Goal: Communication & Community: Participate in discussion

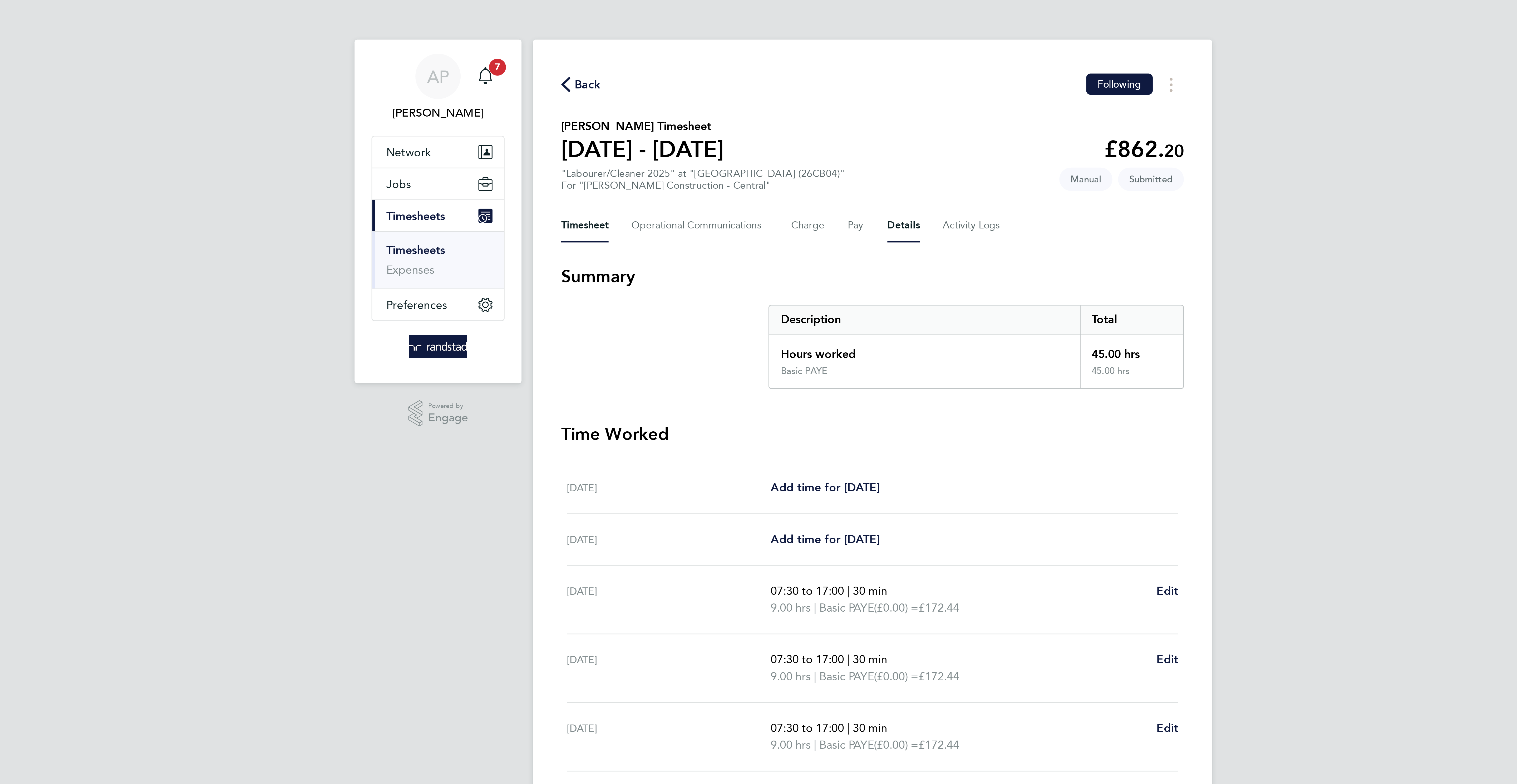
click at [768, 84] on button "Details" at bounding box center [770, 83] width 12 height 12
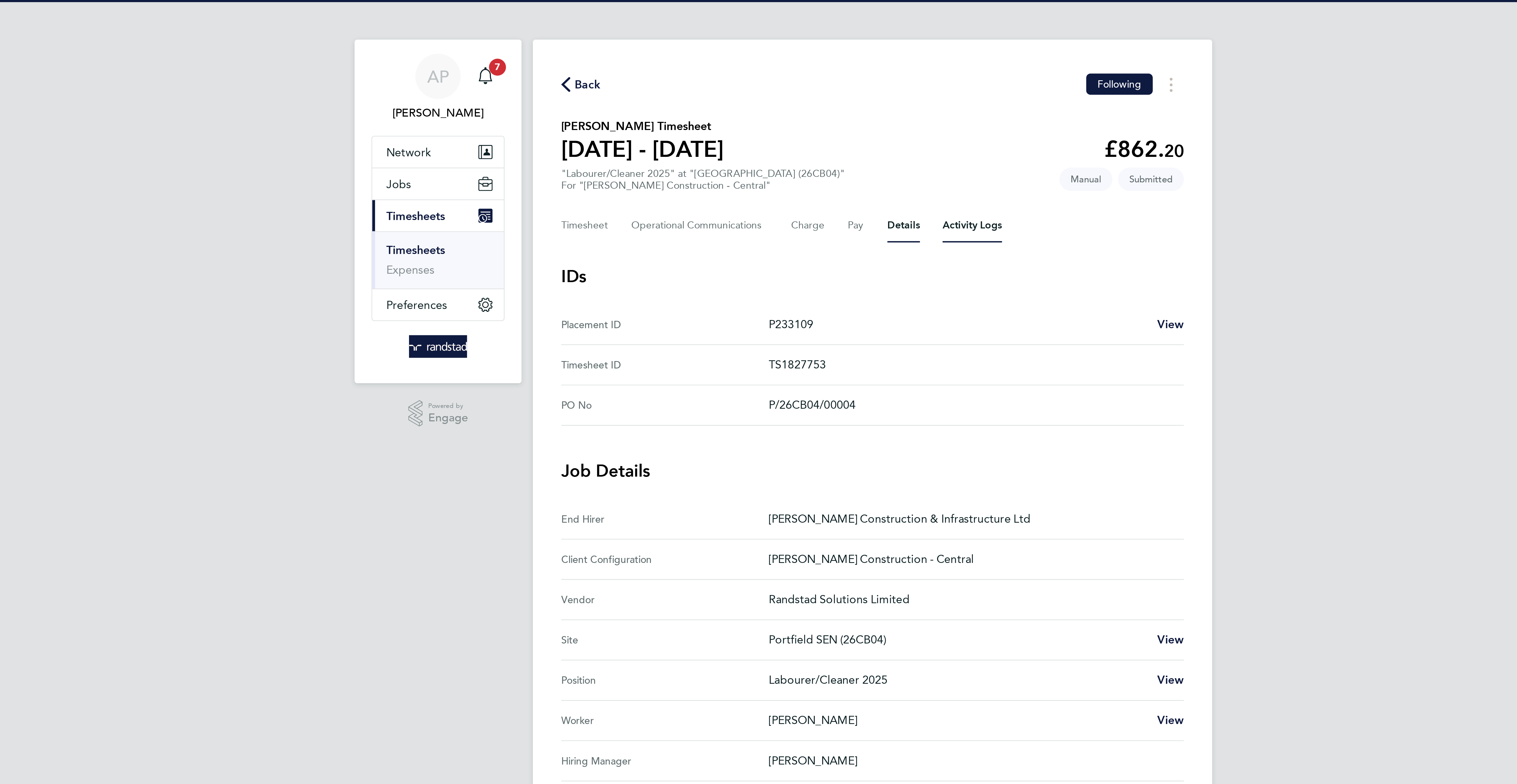
click at [798, 82] on Logs-tab "Activity Logs" at bounding box center [795, 83] width 22 height 12
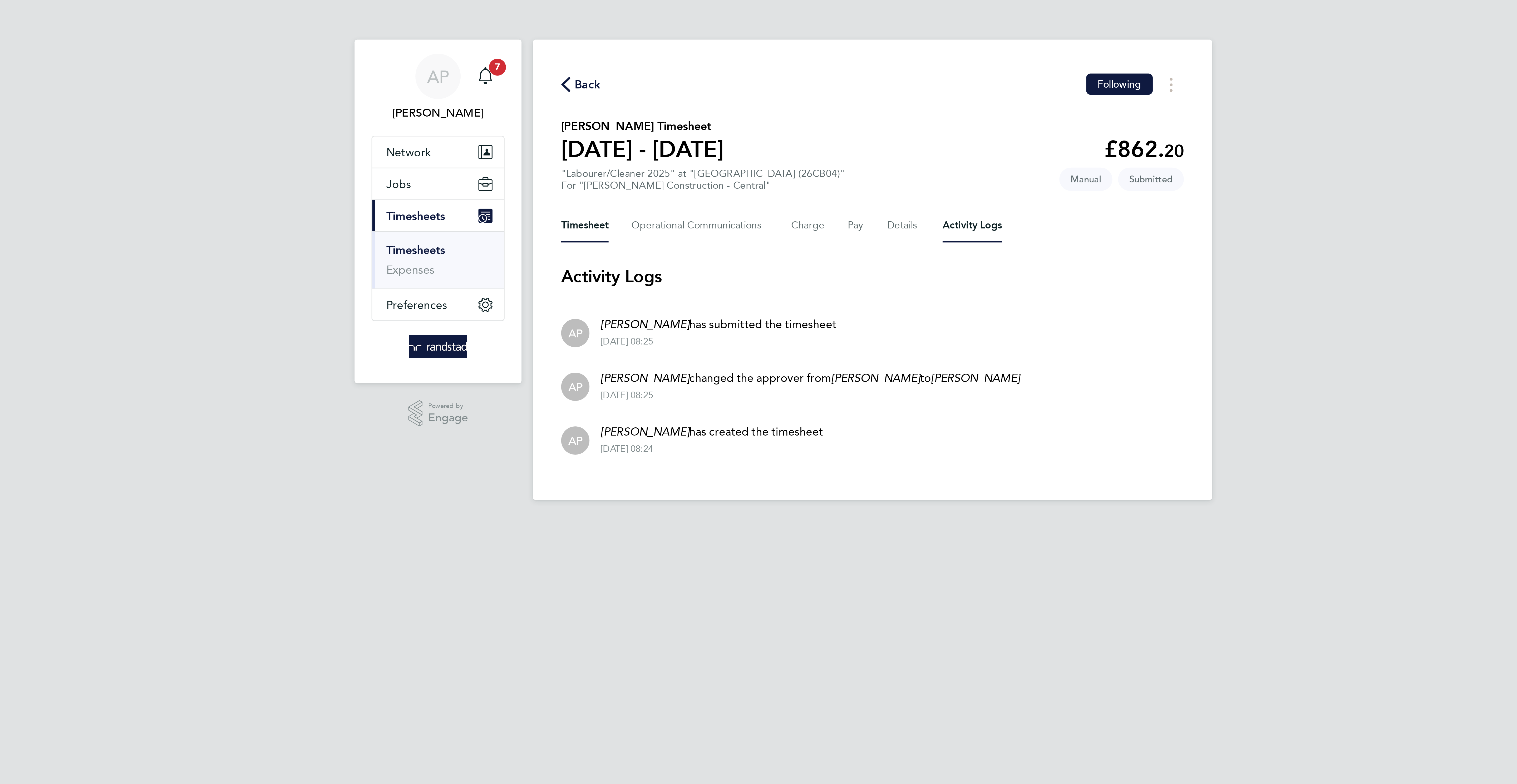
click at [654, 82] on button "Timesheet" at bounding box center [651, 83] width 18 height 12
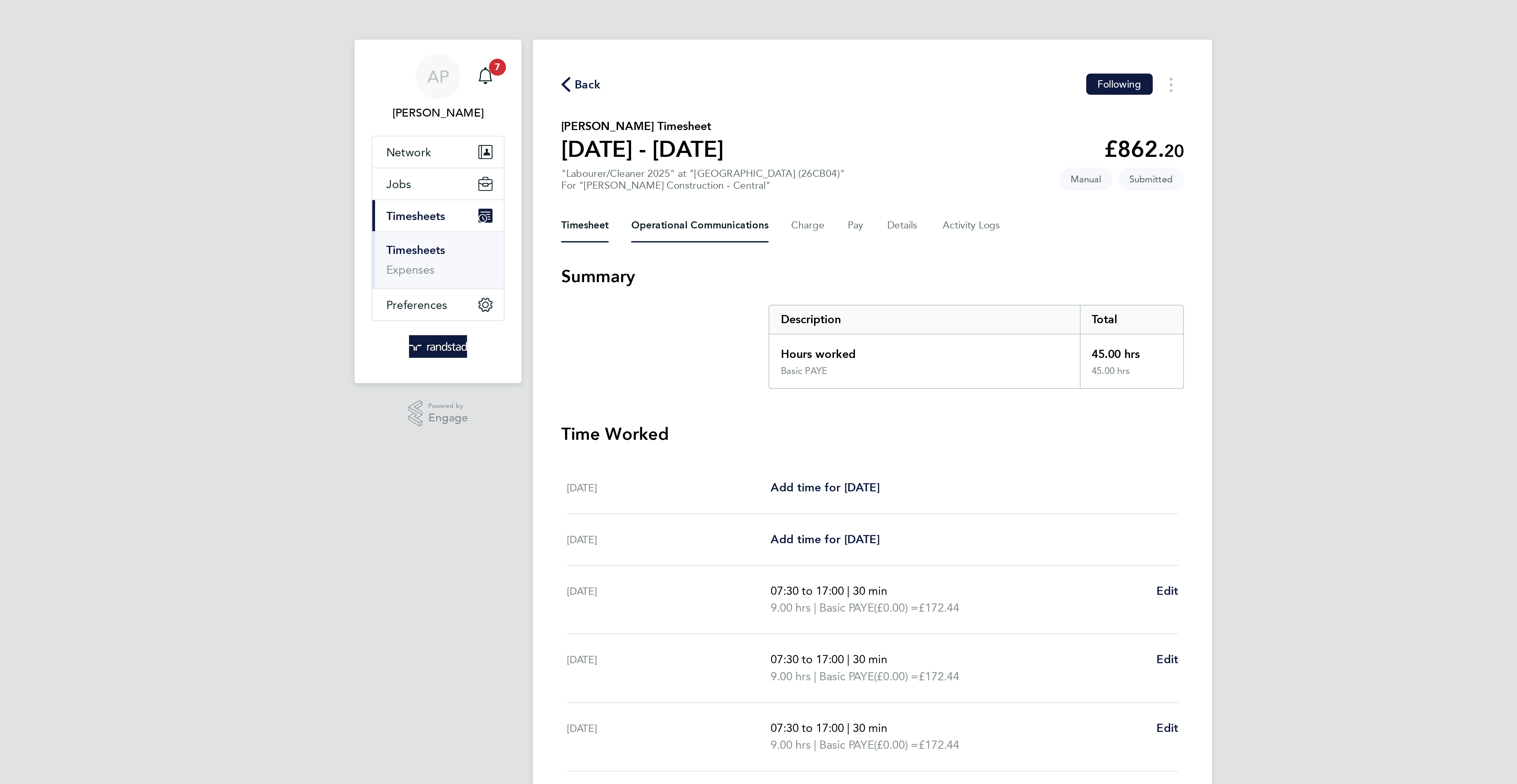
click at [692, 83] on Communications-tab "Operational Communications" at bounding box center [694, 83] width 51 height 12
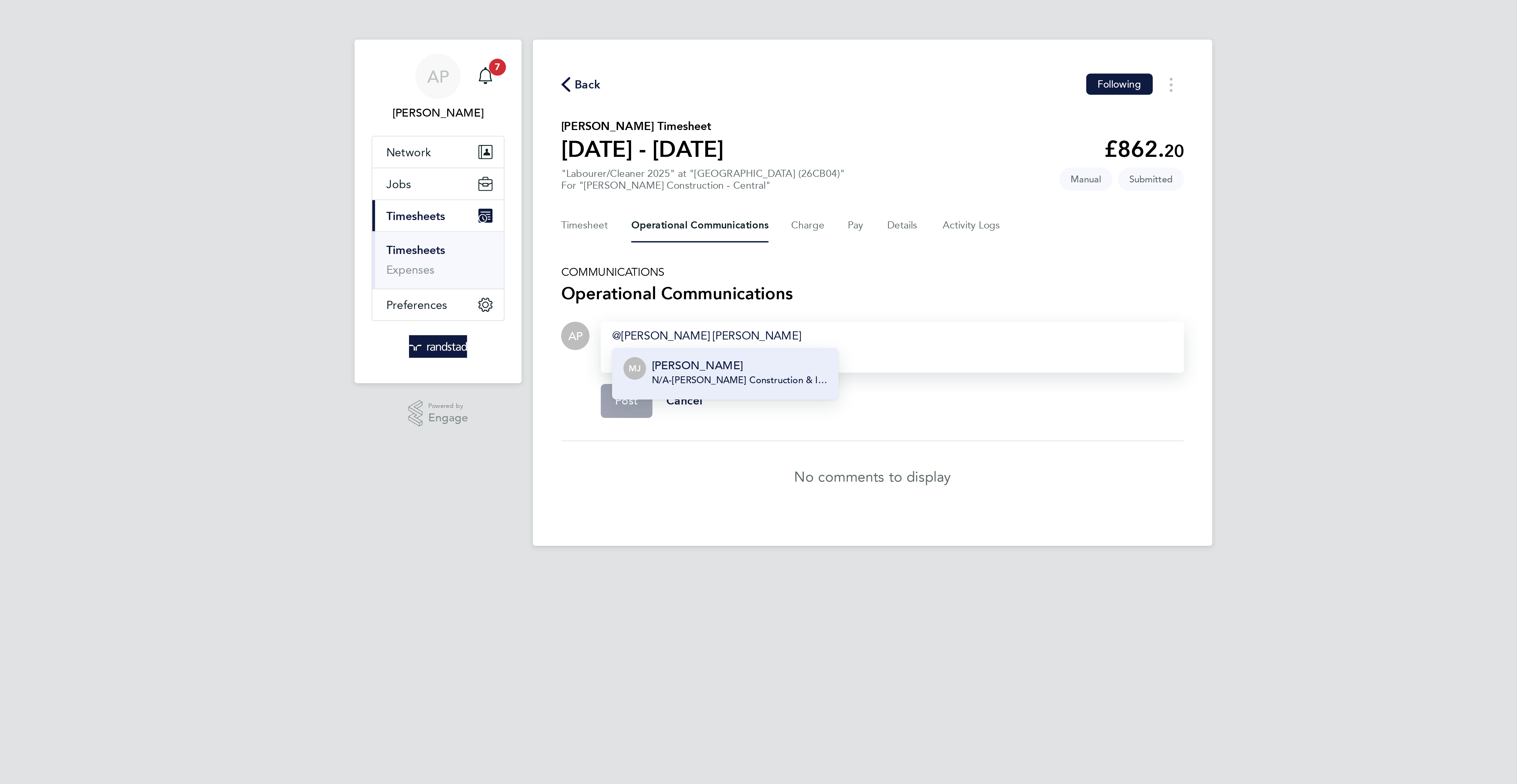
click at [706, 137] on p "[PERSON_NAME]" at bounding box center [708, 136] width 65 height 7
click at [668, 145] on button "Post" at bounding box center [667, 149] width 19 height 12
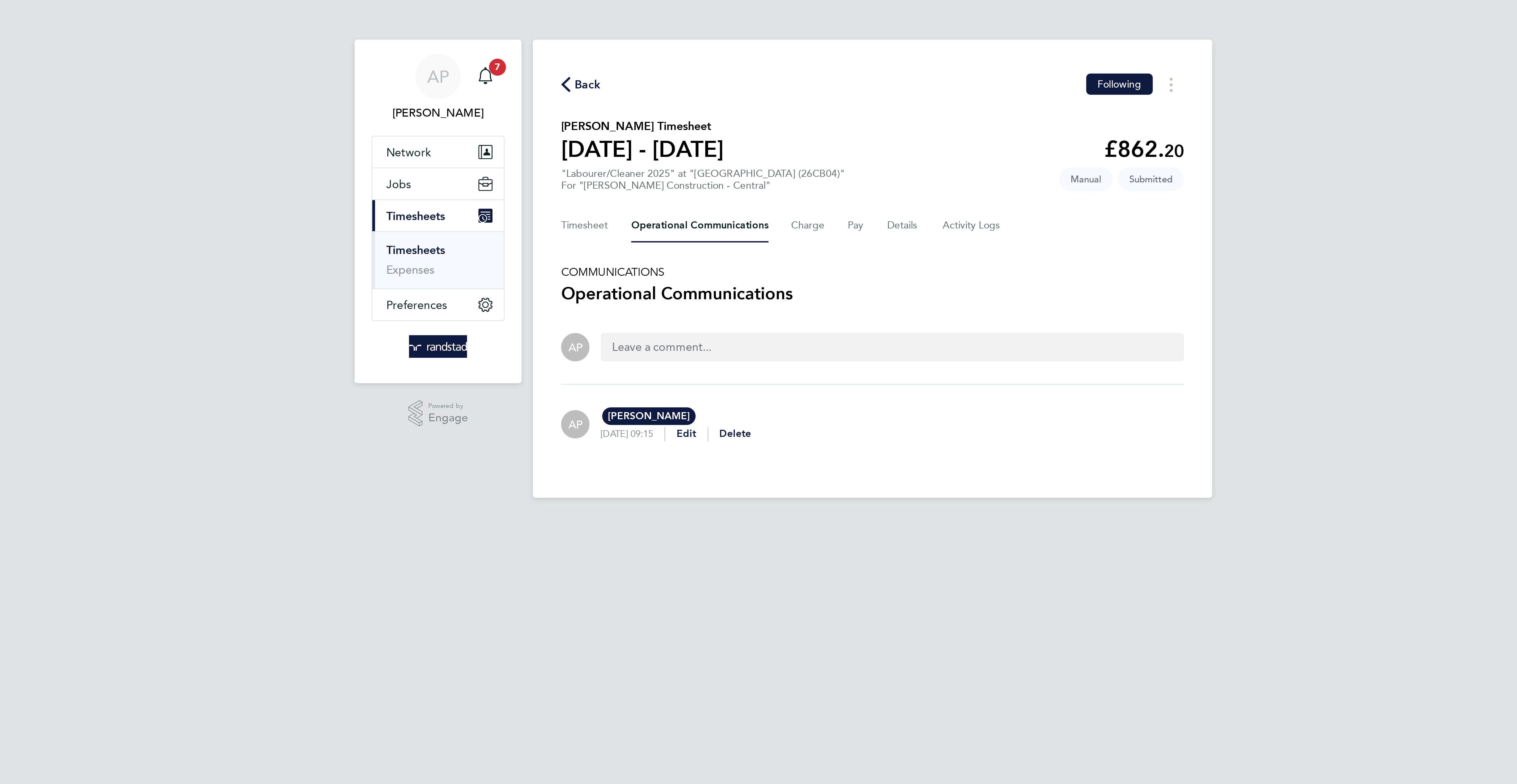
click at [649, 30] on span "Back" at bounding box center [652, 31] width 9 height 7
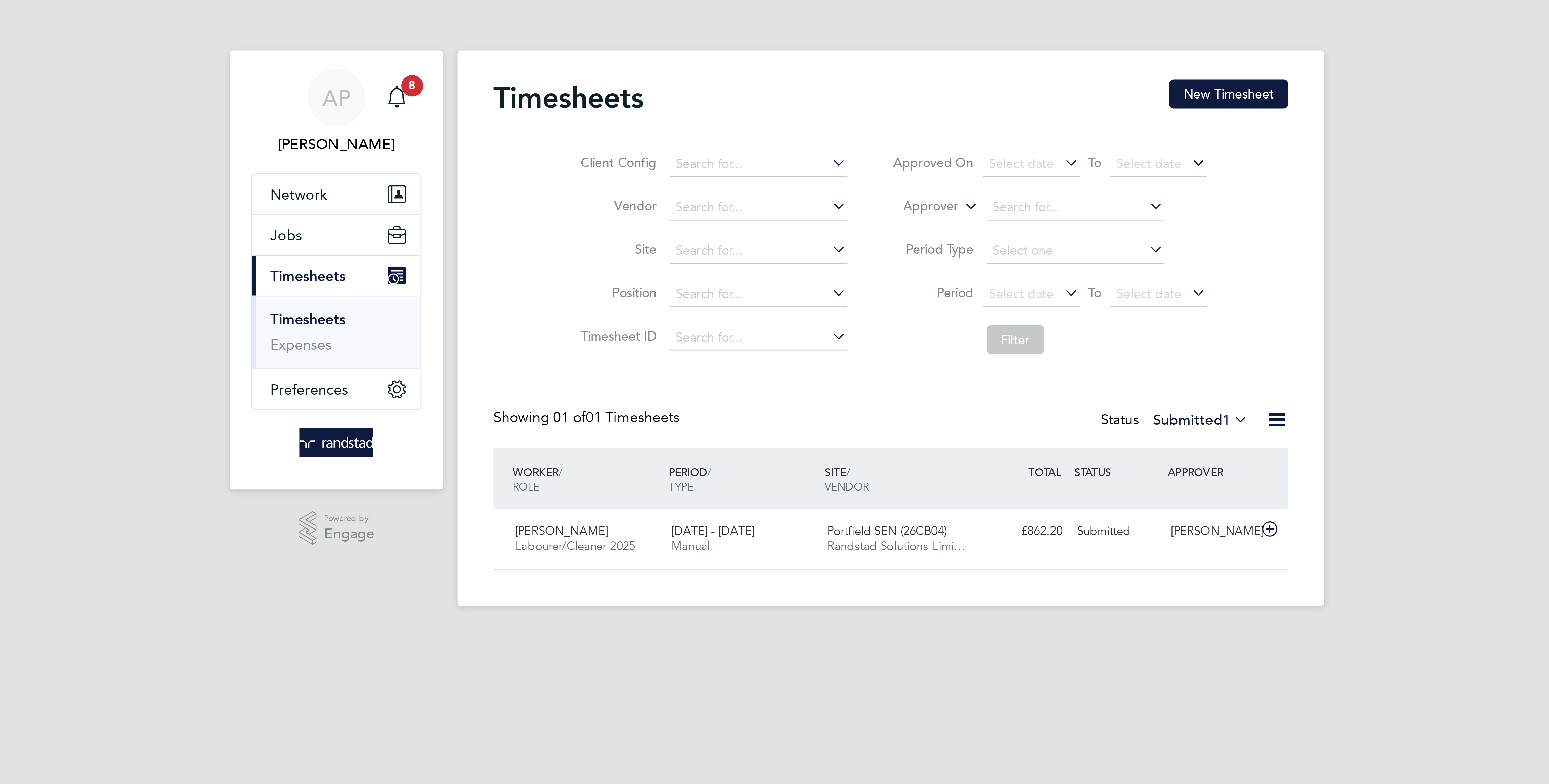
scroll to position [17, 59]
